Goal: Task Accomplishment & Management: Complete application form

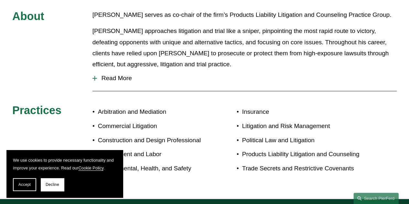
scroll to position [291, 0]
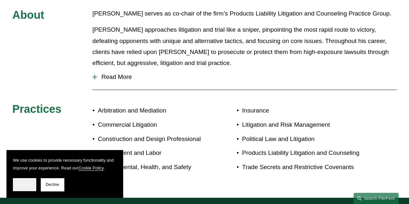
click at [29, 186] on span "Accept" at bounding box center [24, 184] width 12 height 5
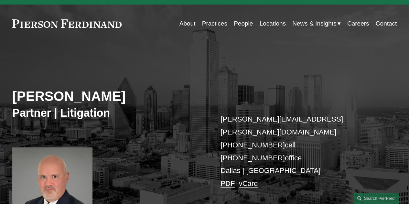
scroll to position [0, 0]
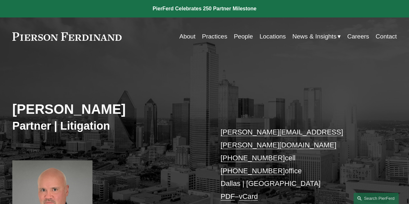
click at [359, 40] on link "Careers" at bounding box center [358, 36] width 22 height 12
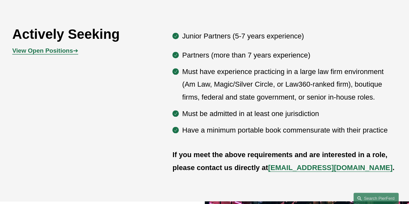
scroll to position [323, 0]
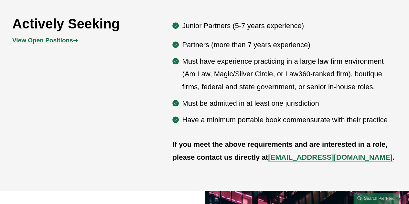
click at [47, 37] on div "View Open Positions ➔" at bounding box center [60, 40] width 96 height 16
click at [48, 42] on strong "View Open Positions" at bounding box center [42, 40] width 61 height 7
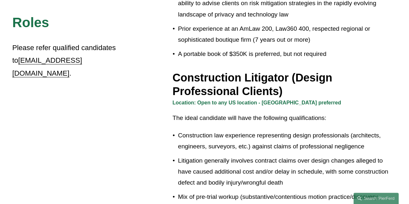
scroll to position [323, 0]
